Goal: Task Accomplishment & Management: Complete application form

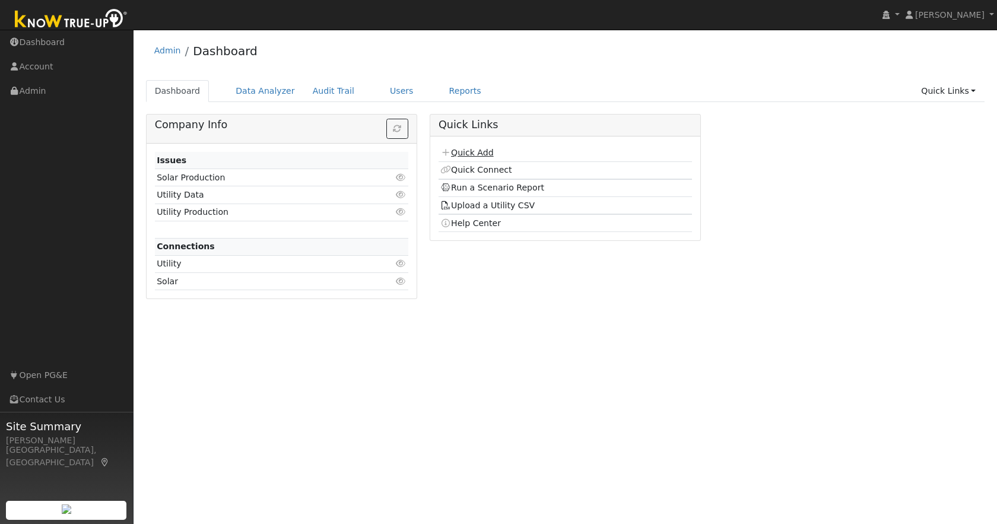
click at [478, 151] on link "Quick Add" at bounding box center [466, 152] width 53 height 9
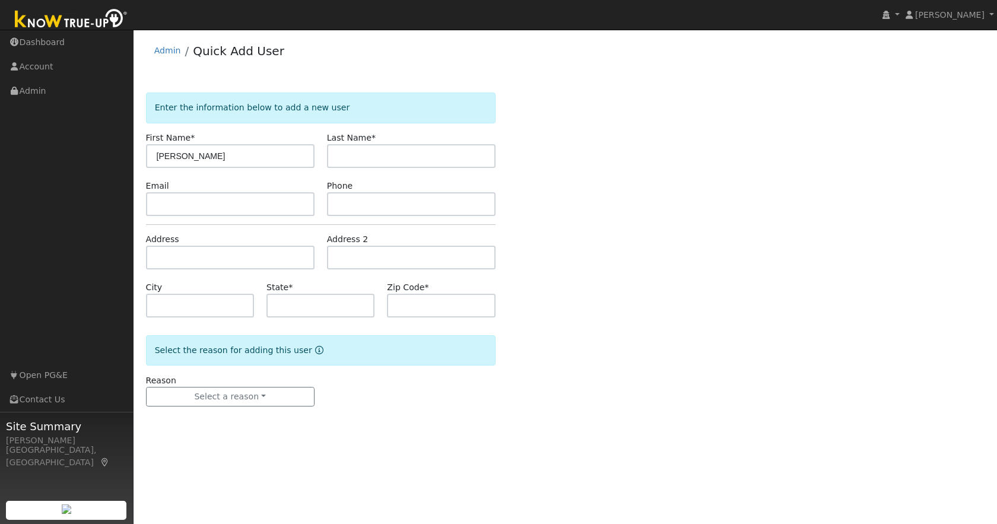
type input "[PERSON_NAME]"
type input "[EMAIL_ADDRESS][DOMAIN_NAME]"
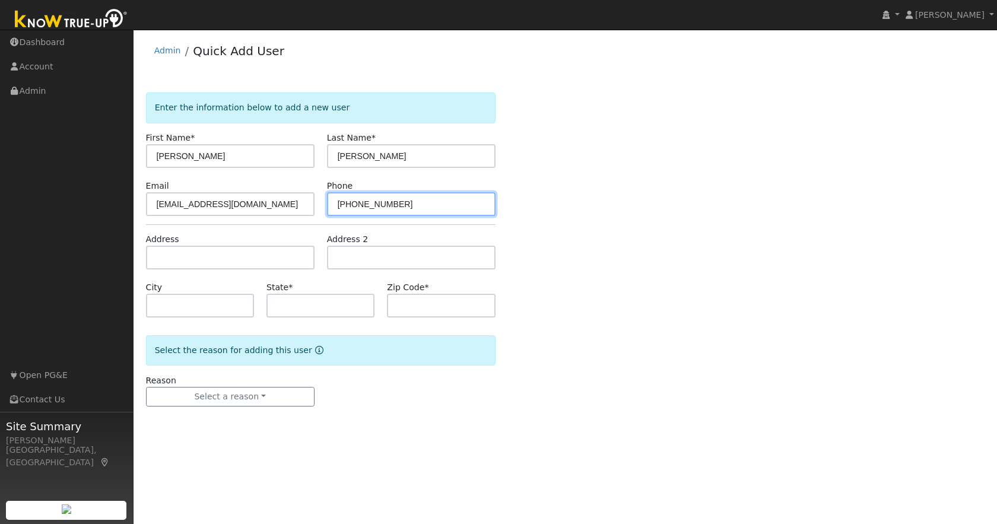
type input "[PHONE_NUMBER]"
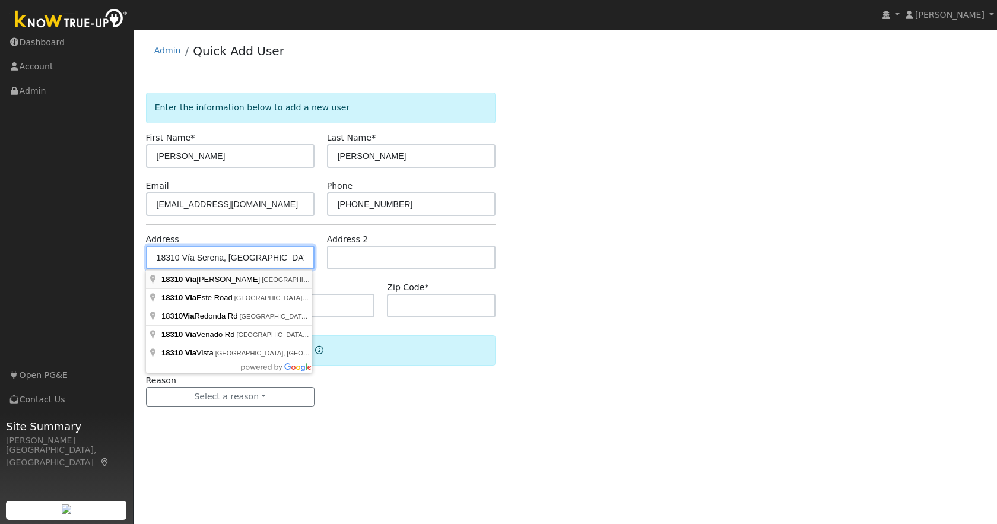
type input "18310 Vía Serena"
type input "[GEOGRAPHIC_DATA]"
type input "CA"
type input "95370"
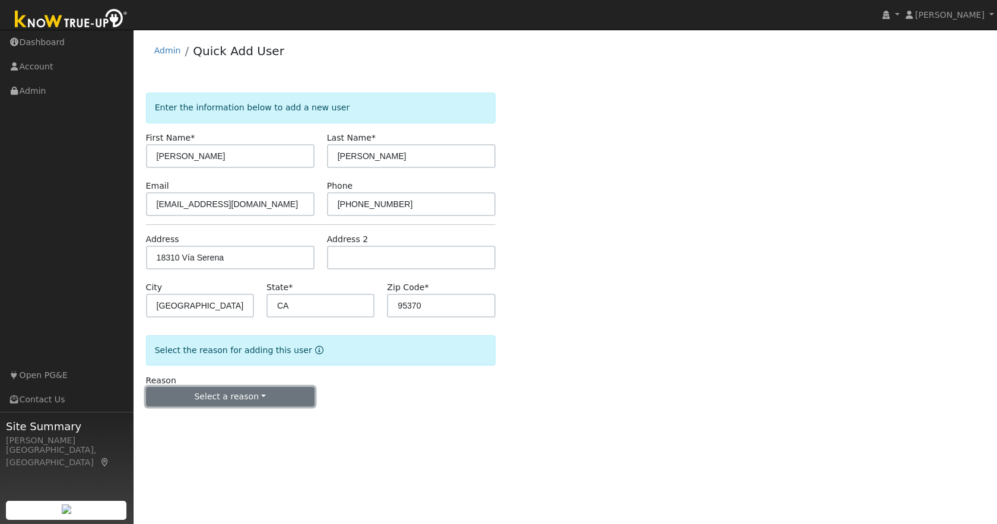
click at [220, 395] on button "Select a reason" at bounding box center [230, 397] width 169 height 20
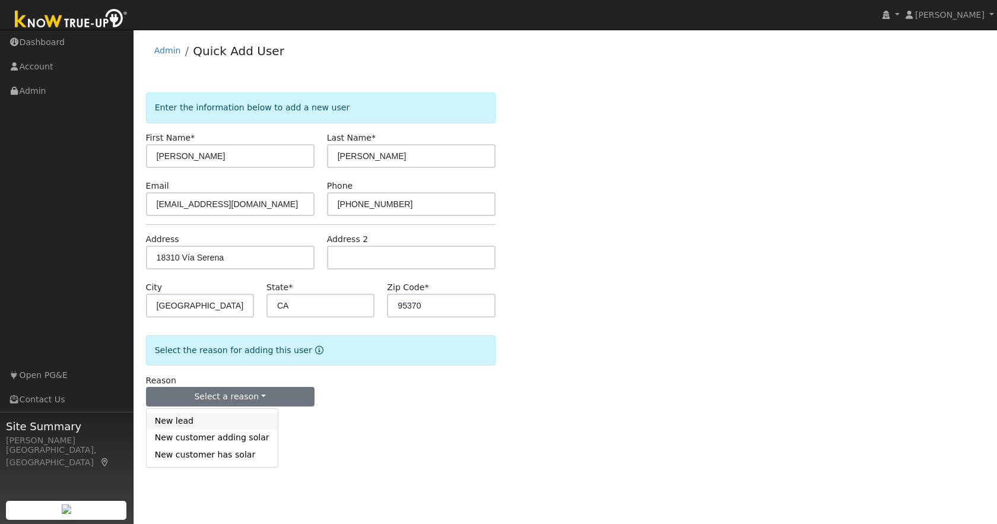
click at [180, 422] on link "New lead" at bounding box center [212, 421] width 131 height 17
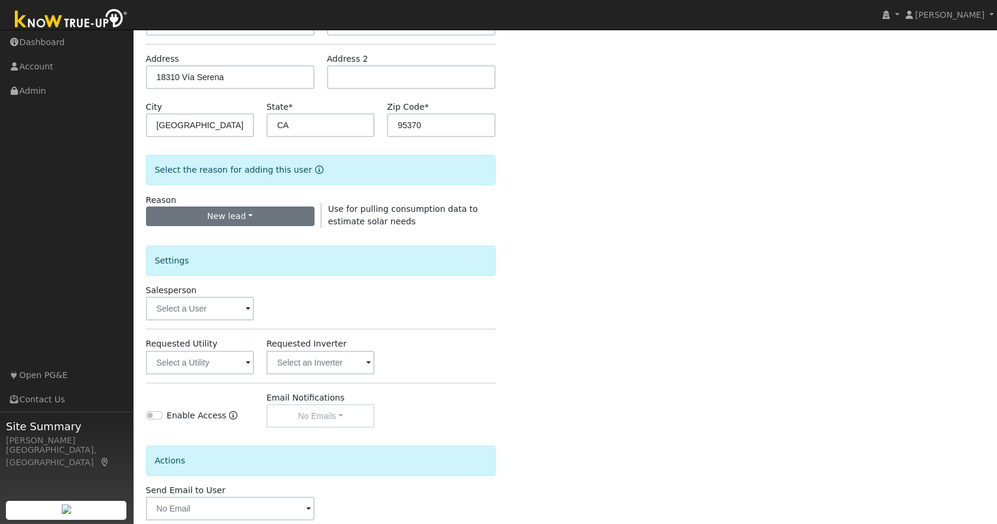
scroll to position [244, 0]
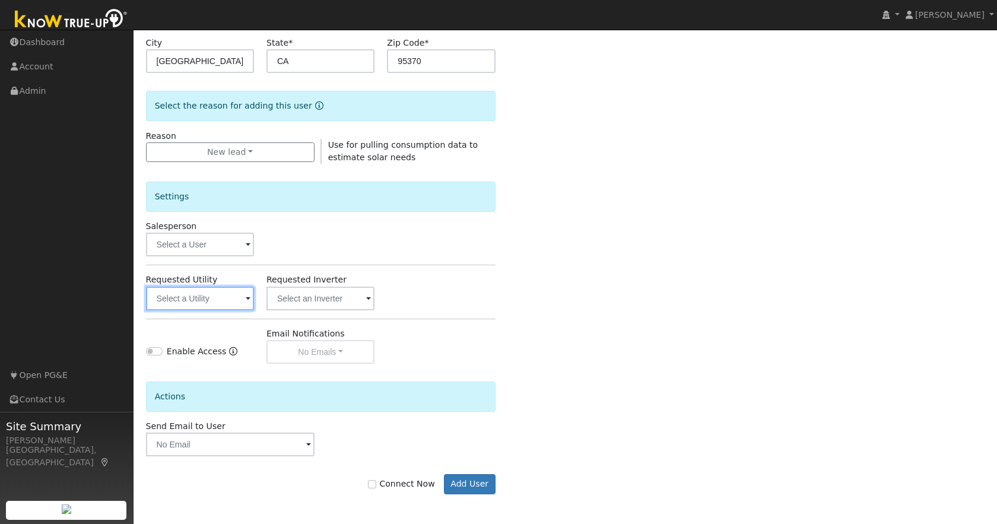
click at [206, 300] on input "text" at bounding box center [200, 299] width 108 height 24
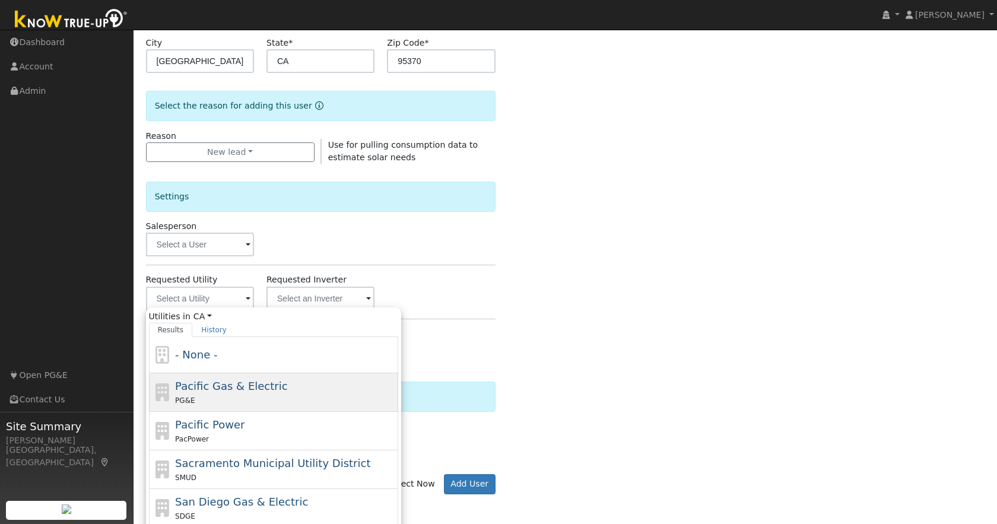
scroll to position [242, 0]
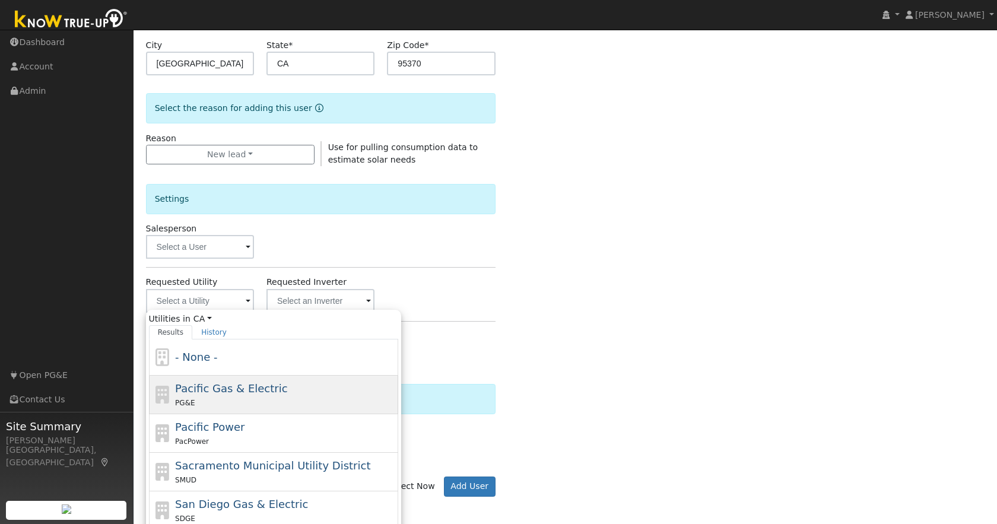
click at [247, 392] on div "Pacific Gas & Electric PG&E" at bounding box center [285, 394] width 220 height 28
type input "Pacific Gas & Electric"
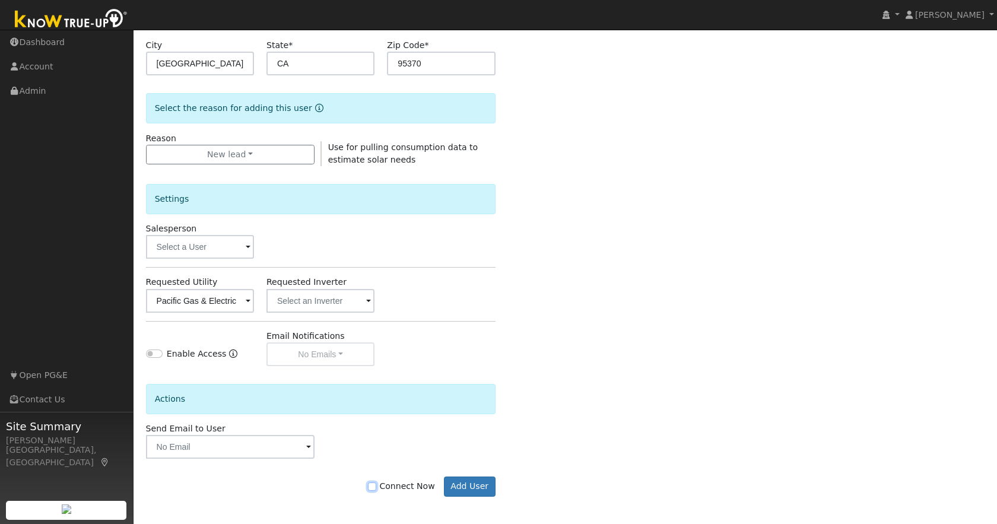
click at [376, 487] on input "Connect Now" at bounding box center [372, 486] width 8 height 8
checkbox input "true"
click at [481, 490] on button "Add User" at bounding box center [470, 486] width 52 height 20
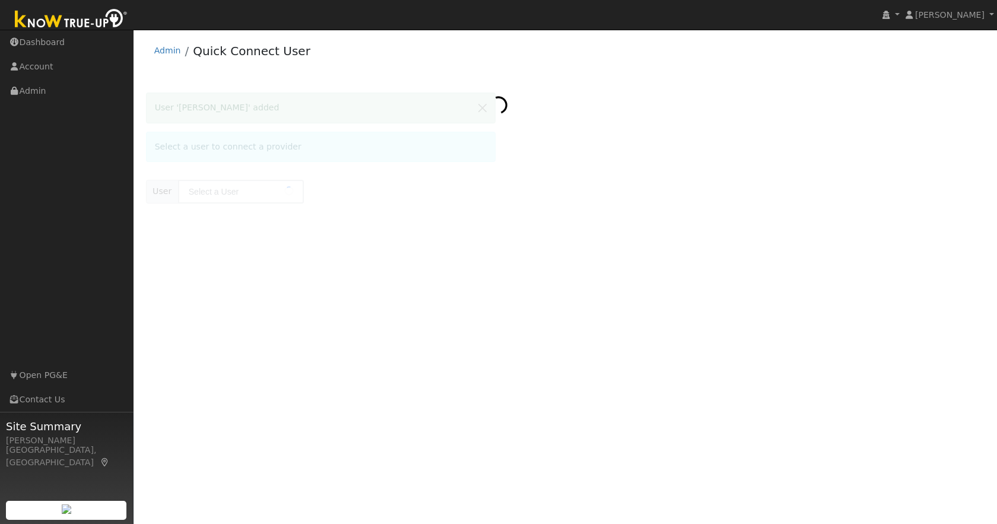
type input "[PERSON_NAME]"
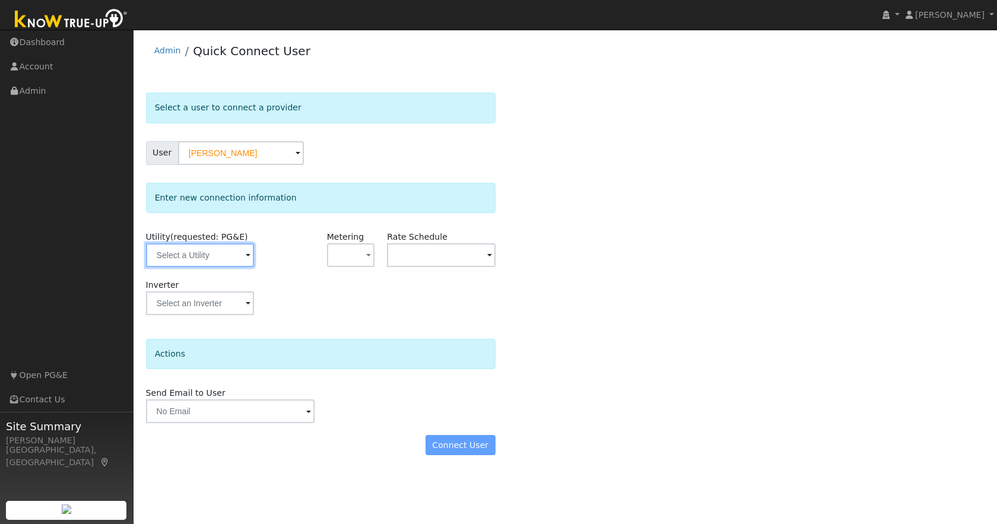
click at [201, 259] on input "text" at bounding box center [200, 255] width 108 height 24
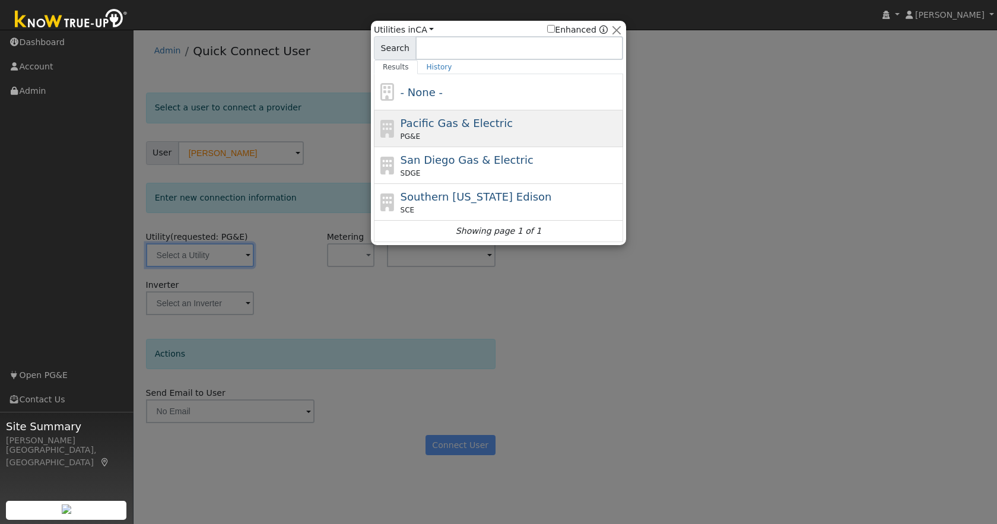
click at [496, 125] on span "Pacific Gas & Electric" at bounding box center [457, 123] width 112 height 12
type input "PG&E"
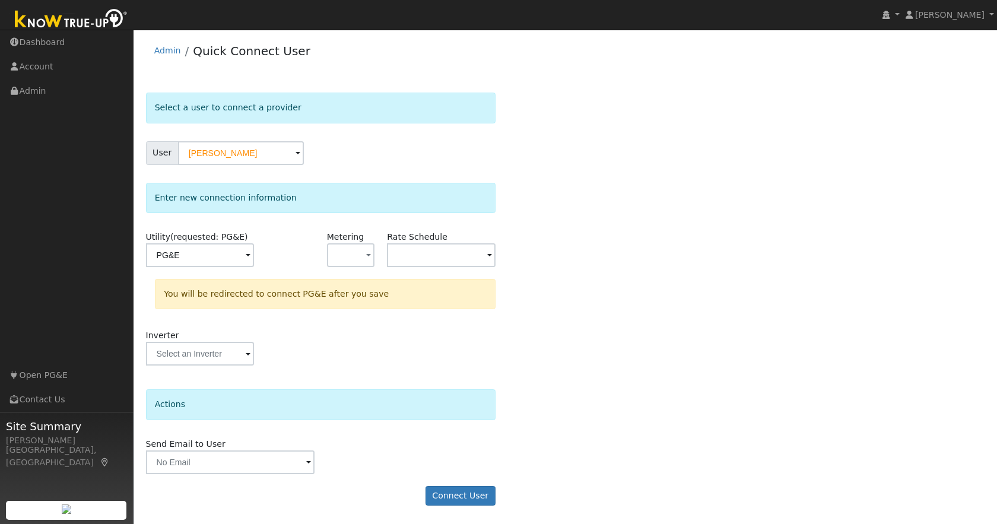
click at [490, 255] on span at bounding box center [489, 256] width 5 height 14
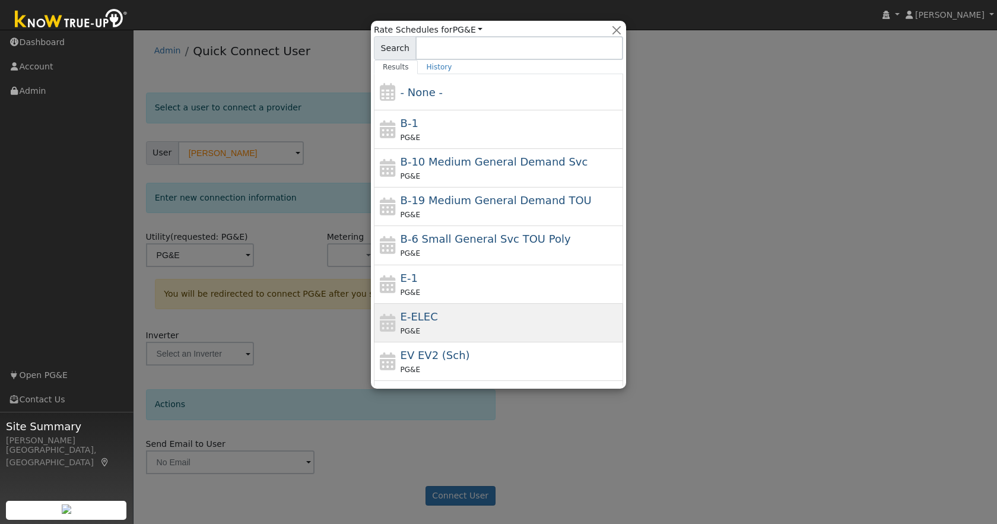
click at [450, 325] on div "PG&E" at bounding box center [511, 331] width 220 height 12
type input "E-ELEC"
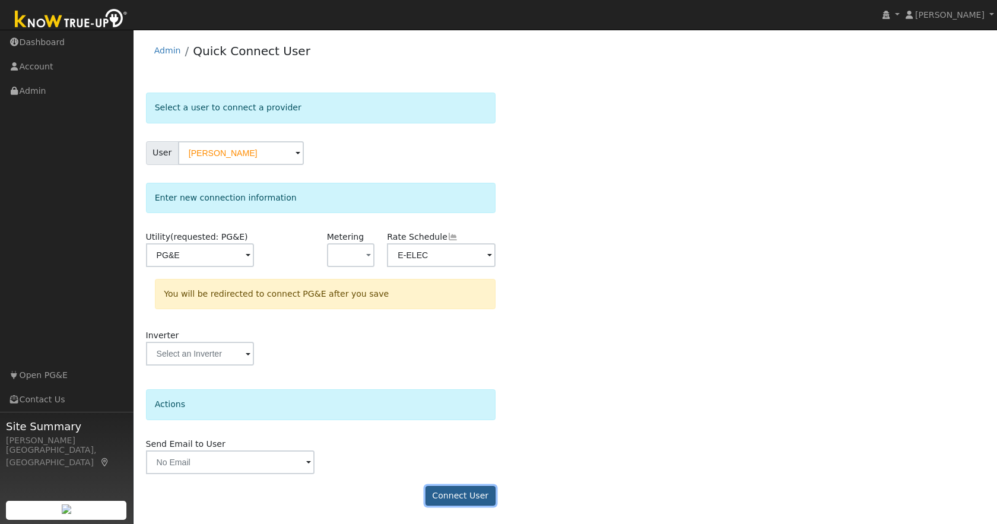
click at [461, 492] on button "Connect User" at bounding box center [460, 496] width 70 height 20
